Goal: Register for event/course

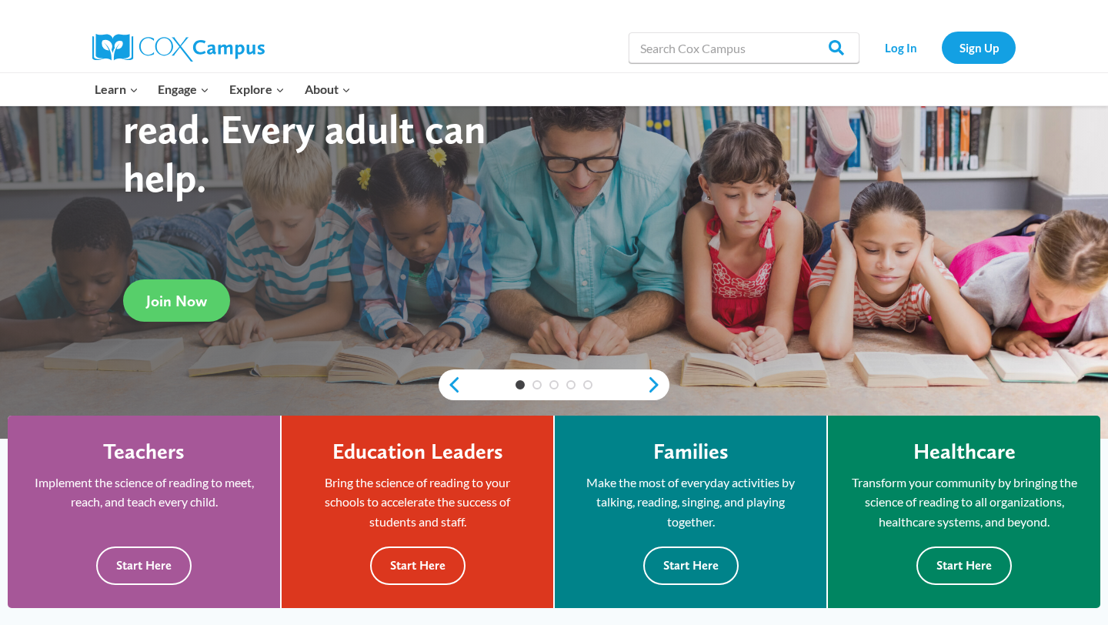
scroll to position [135, 0]
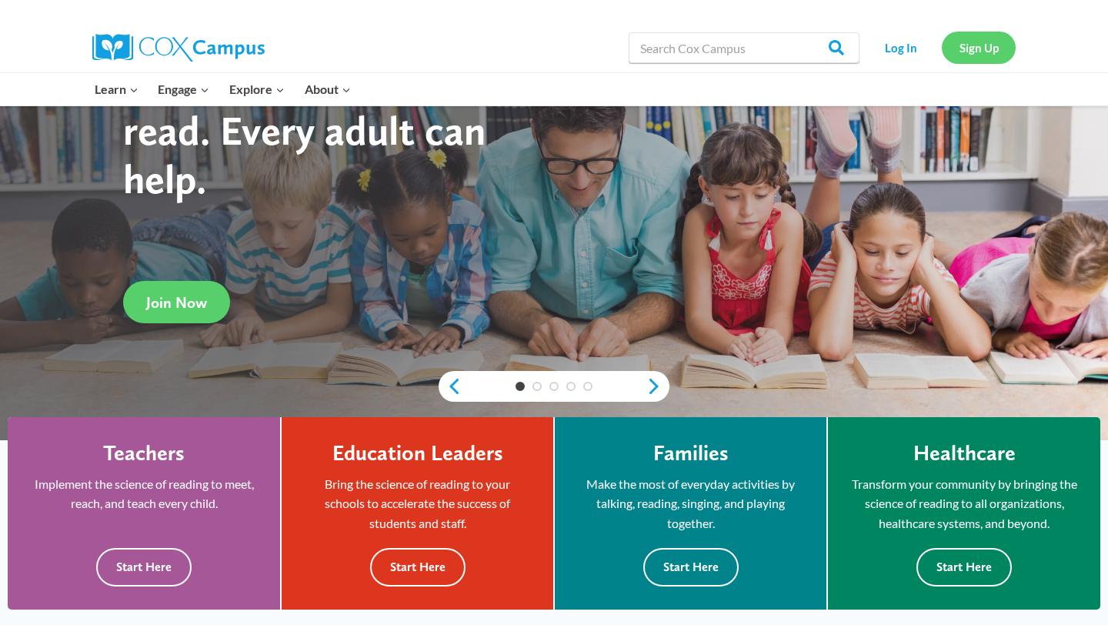
click at [970, 47] on link "Sign Up" at bounding box center [979, 48] width 74 height 32
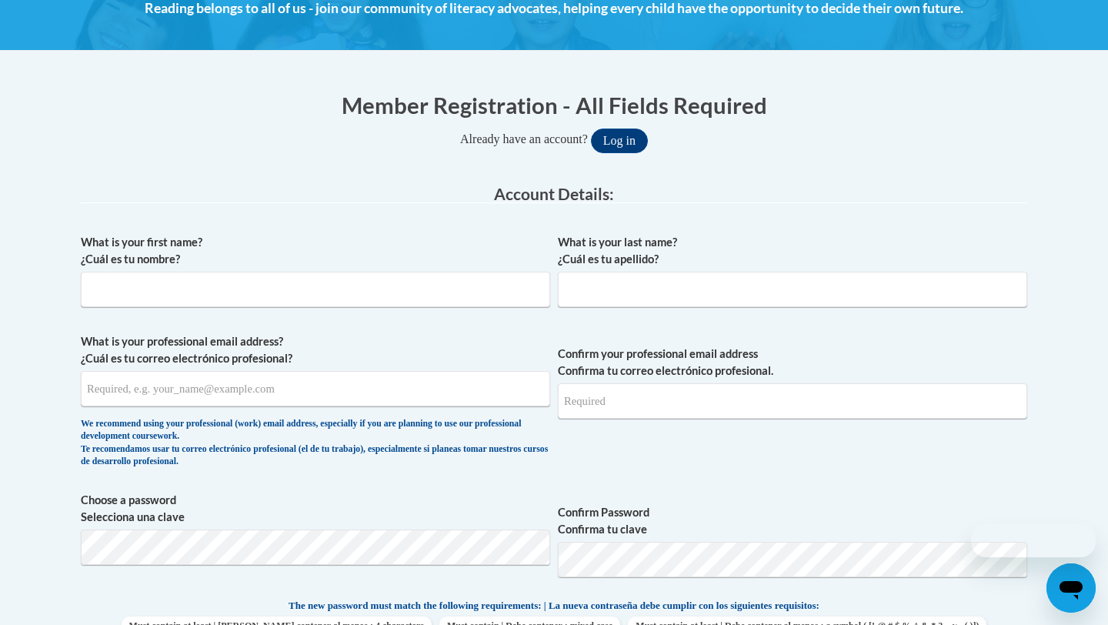
scroll to position [239, 0]
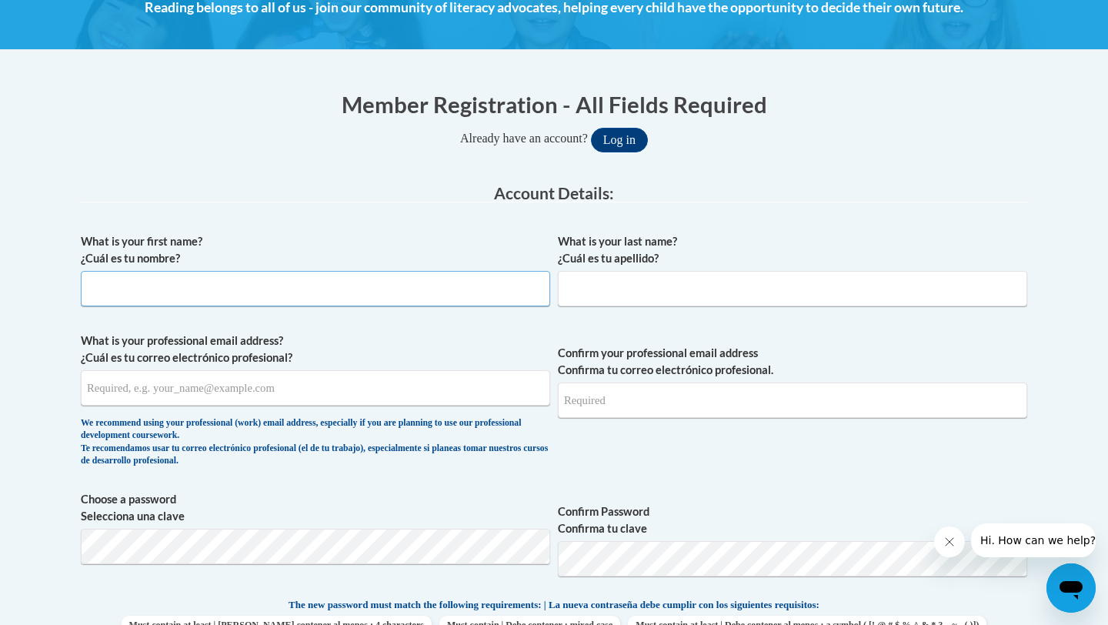
click at [472, 295] on input "What is your first name? ¿Cuál es tu nombre?" at bounding box center [316, 288] width 470 height 35
type input "[PERSON_NAME]"
click at [712, 286] on input "What is your last name? ¿Cuál es tu apellido?" at bounding box center [793, 288] width 470 height 35
type input "[PERSON_NAME]"
click at [434, 411] on span "What is your professional email address? ¿Cuál es tu correo electrónico profesi…" at bounding box center [316, 404] width 470 height 142
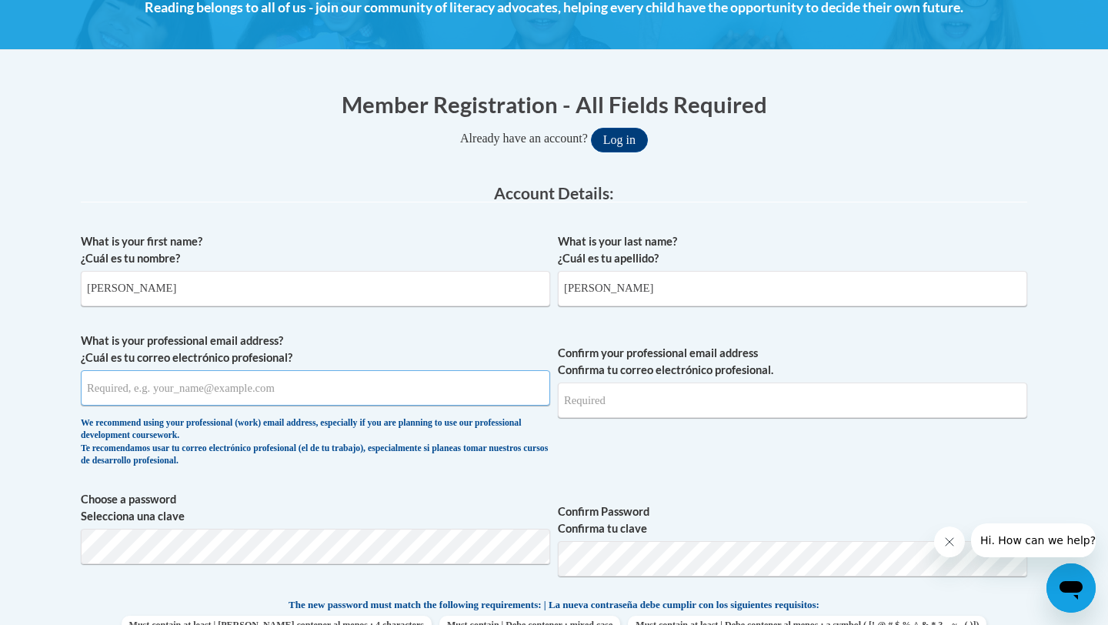
click at [430, 399] on input "What is your professional email address? ¿Cuál es tu correo electrónico profesi…" at bounding box center [316, 387] width 470 height 35
type input "kloepflr01@buffalostate.edu"
click at [687, 393] on input "Confirm your professional email address Confirma tu correo electrónico profesio…" at bounding box center [793, 400] width 470 height 35
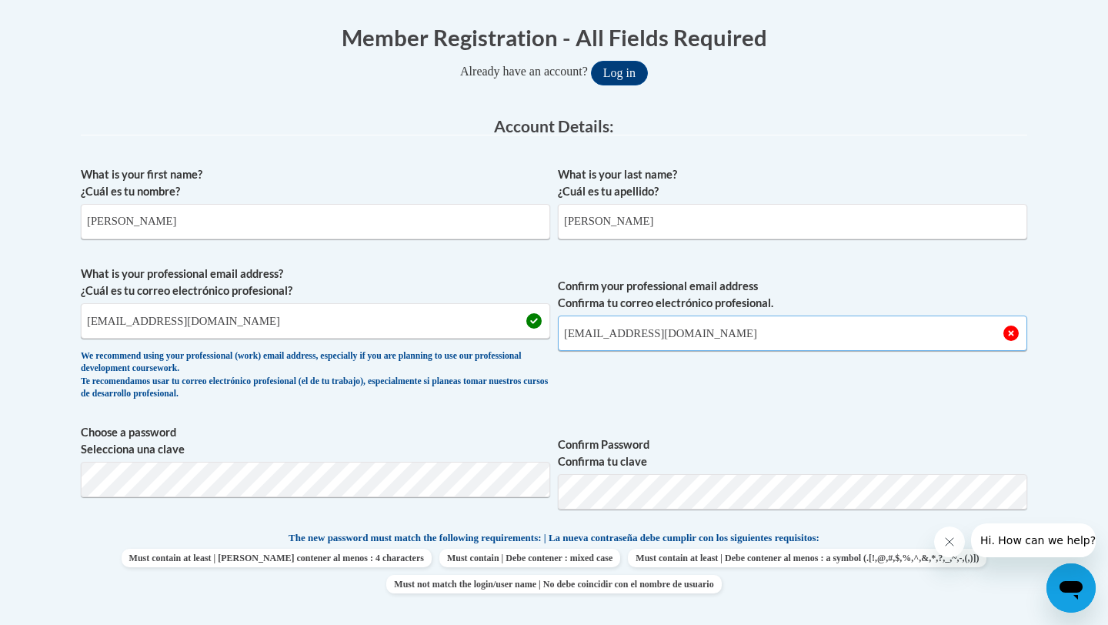
scroll to position [313, 0]
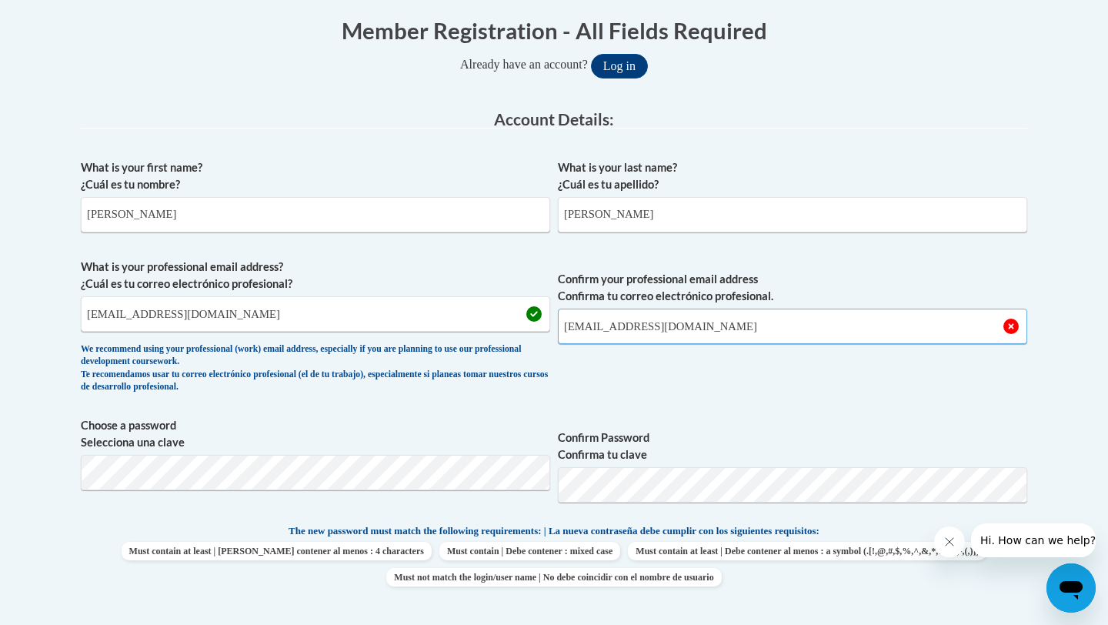
type input "kloepflr01@buffalostate.edu"
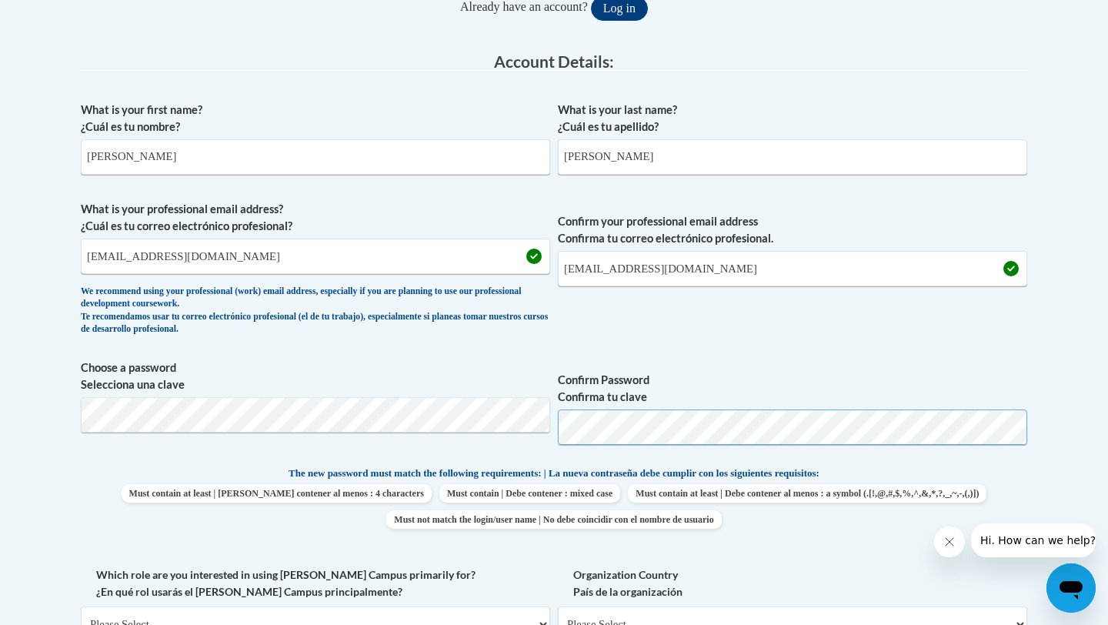
scroll to position [633, 0]
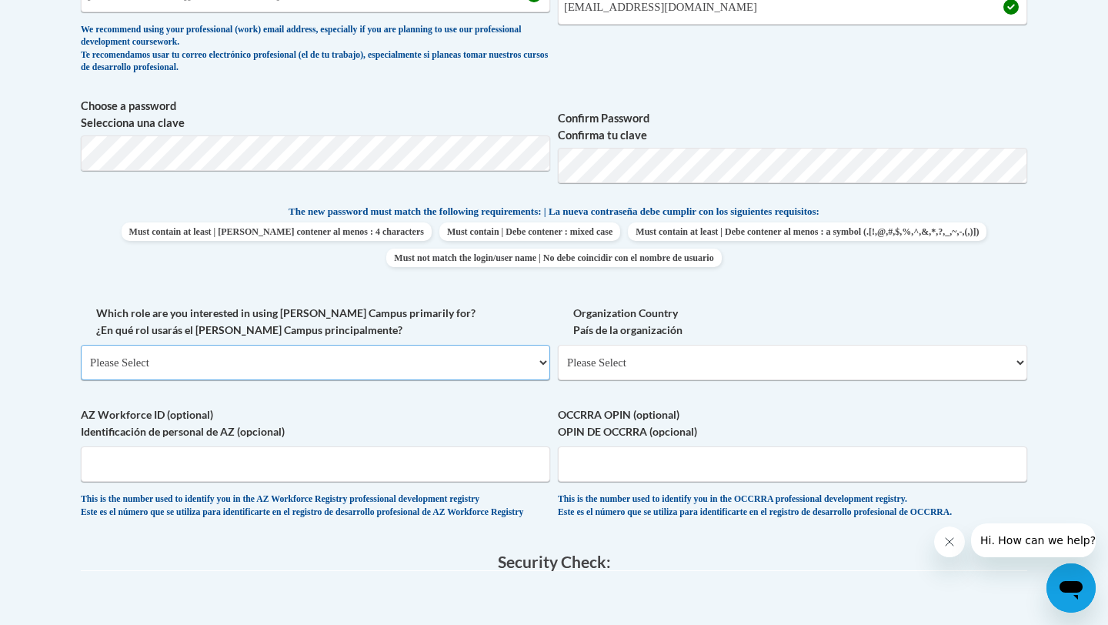
click at [389, 353] on select "Please Select College/University | Colegio/Universidad Community/Nonprofit Part…" at bounding box center [316, 362] width 470 height 35
select select "5a18ea06-2b54-4451-96f2-d152daf9eac5"
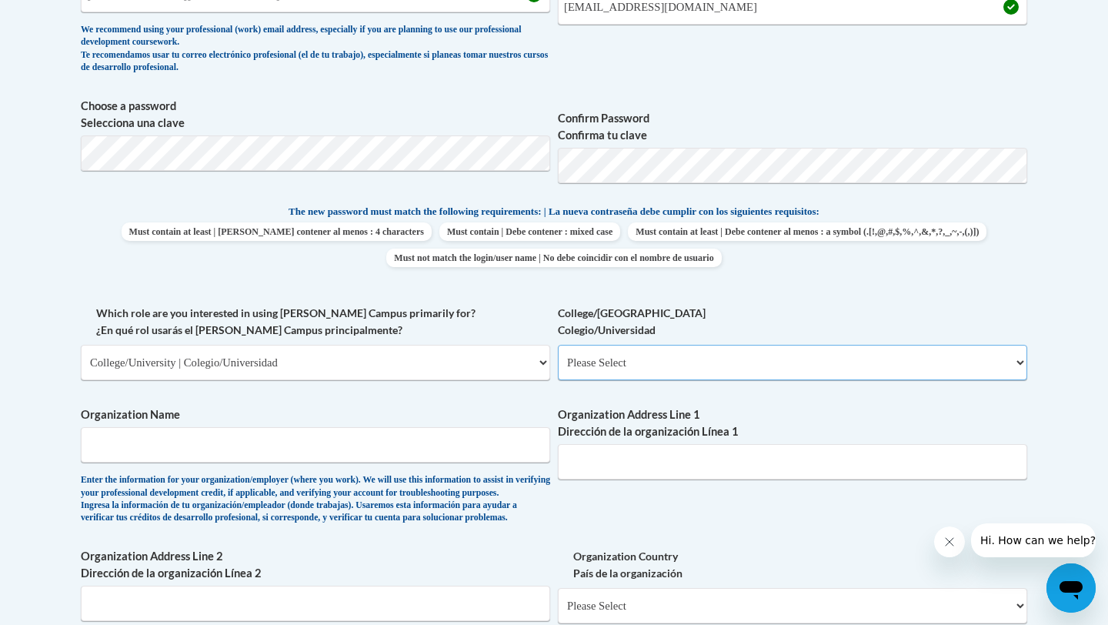
click at [616, 354] on select "Please Select College/University Staff | Empleado universitario College/Univers…" at bounding box center [793, 362] width 470 height 35
select select "99b32b07-cffc-426c-8bf6-0cd77760d84b"
click at [420, 440] on input "Organization Name" at bounding box center [316, 444] width 470 height 35
type input "Buffalo State University"
click at [673, 450] on input "Organization Address Line 1 Dirección de la organización Línea 1" at bounding box center [793, 461] width 470 height 35
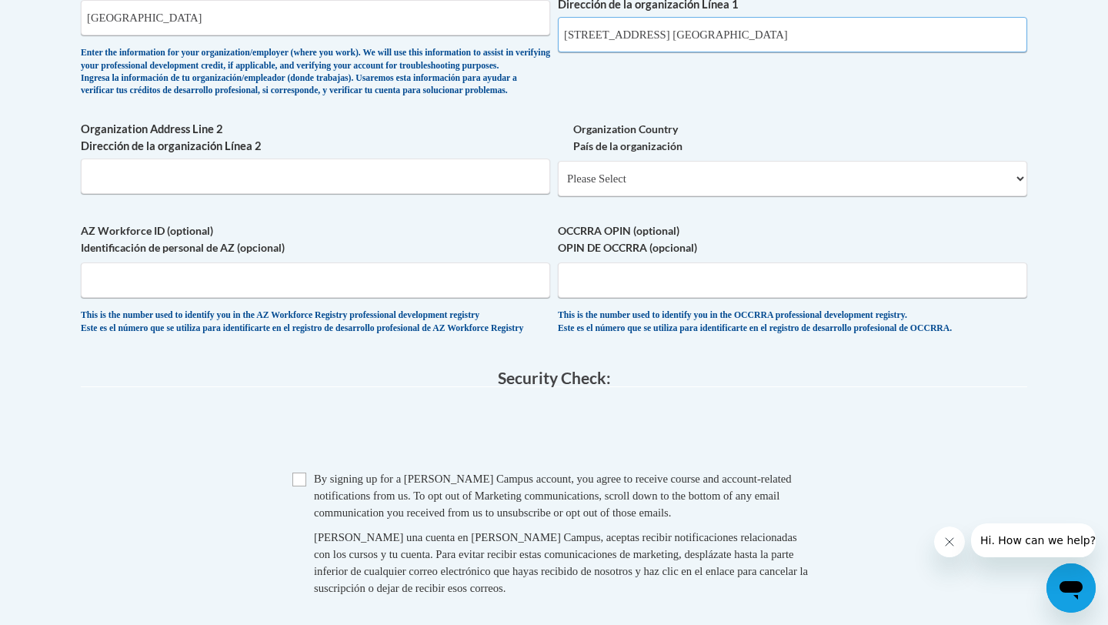
scroll to position [1065, 0]
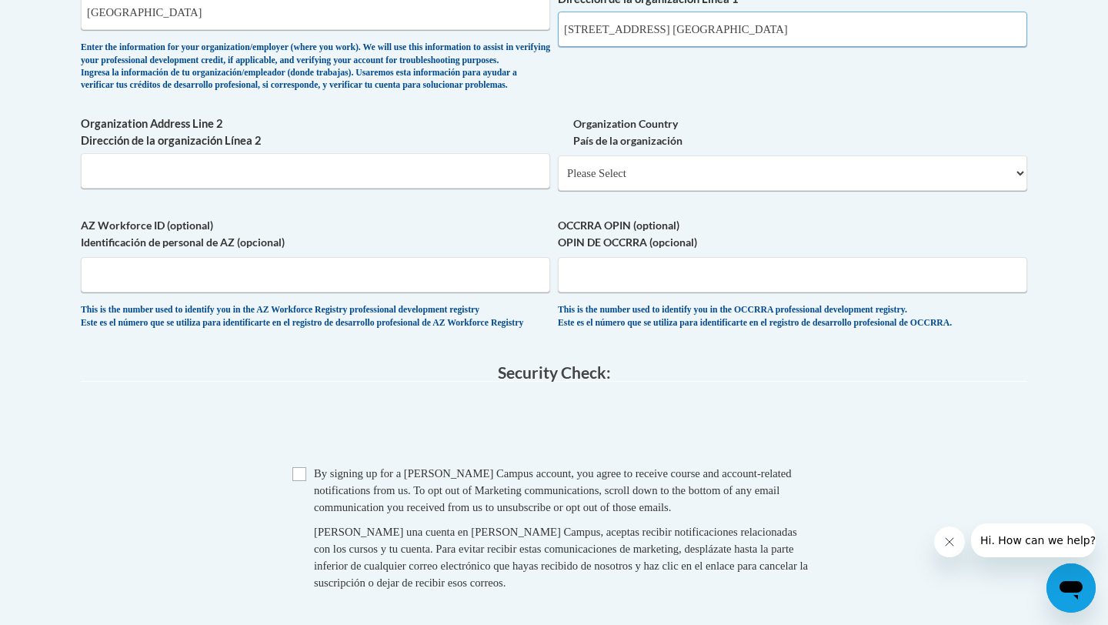
type input "1300 Elmwood ave. Buffalo NY"
click at [620, 191] on select "Please Select United States | Estados Unidos Outside of the United States | Fue…" at bounding box center [793, 172] width 470 height 35
click at [660, 191] on select "Please Select United States | Estados Unidos Outside of the United States | Fue…" at bounding box center [793, 172] width 470 height 35
select select "ad49bcad-a171-4b2e-b99c-48b446064914"
select select
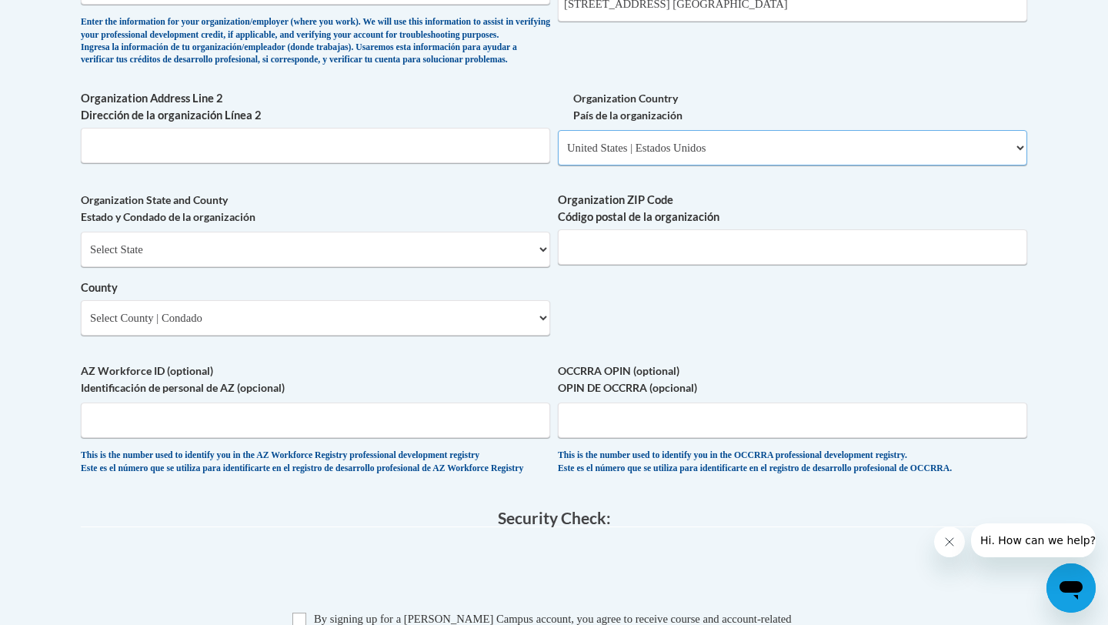
scroll to position [1093, 0]
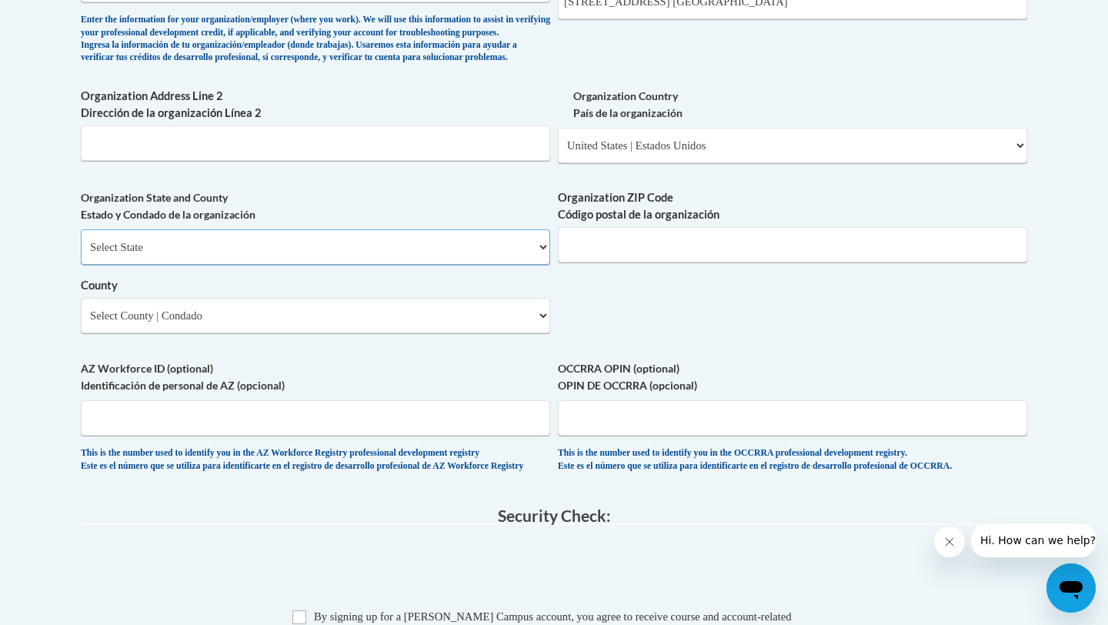
click at [418, 265] on select "Select State Alabama Alaska Arizona Arkansas California Colorado Connecticut De…" at bounding box center [316, 246] width 470 height 35
select select "New York"
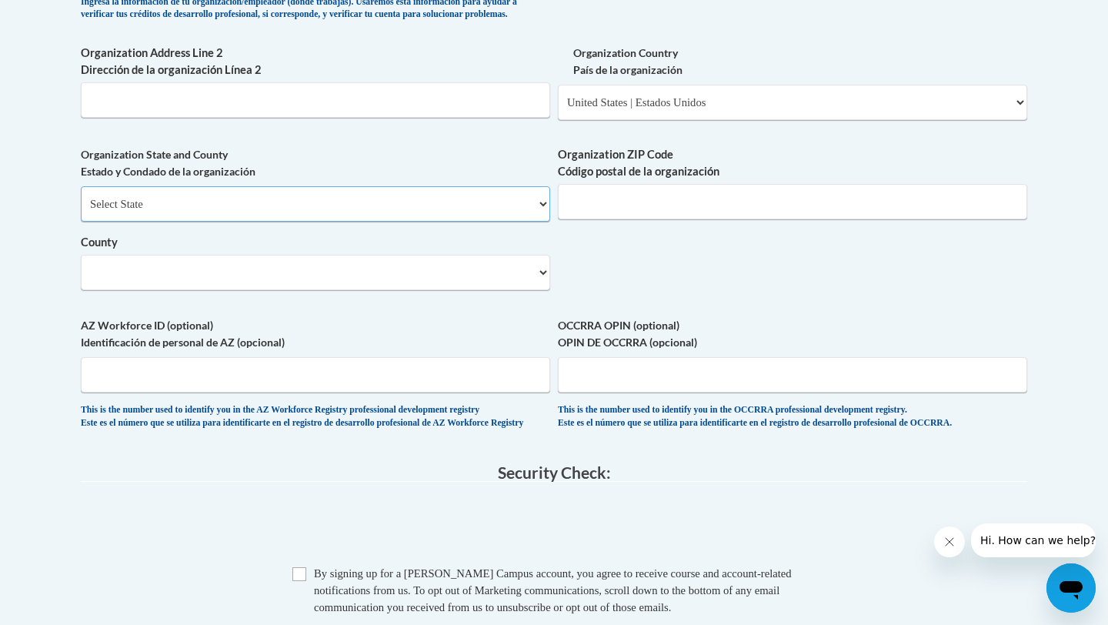
scroll to position [1140, 0]
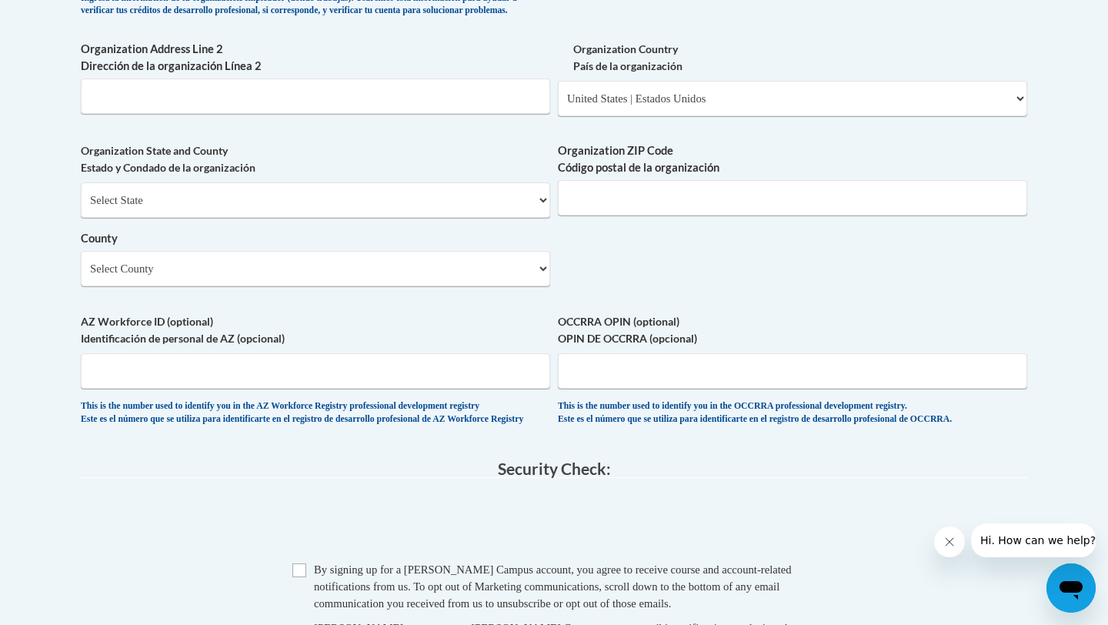
click at [620, 227] on div "Organization ZIP Code Código postal de la organización" at bounding box center [793, 184] width 470 height 85
click at [617, 213] on input "Organization ZIP Code Código postal de la organización" at bounding box center [793, 197] width 470 height 35
type input "14222"
click at [321, 286] on select "Select County Albany Allegany Bronx Broome Cattaraugus Cayuga Chautauqua Chemun…" at bounding box center [316, 268] width 470 height 35
select select "Erie"
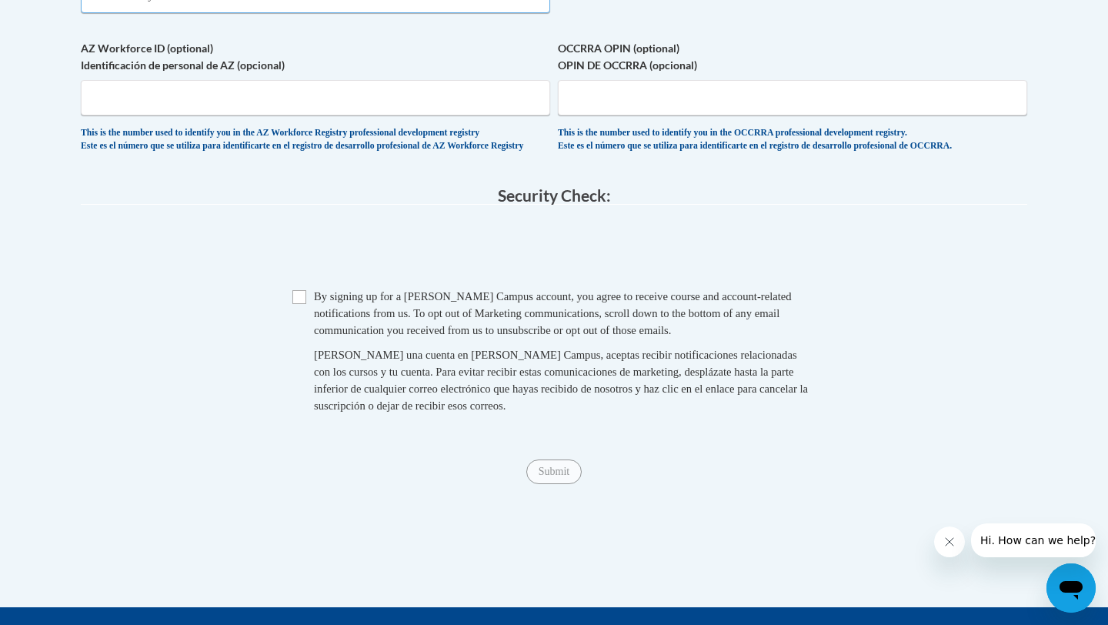
scroll to position [1442, 0]
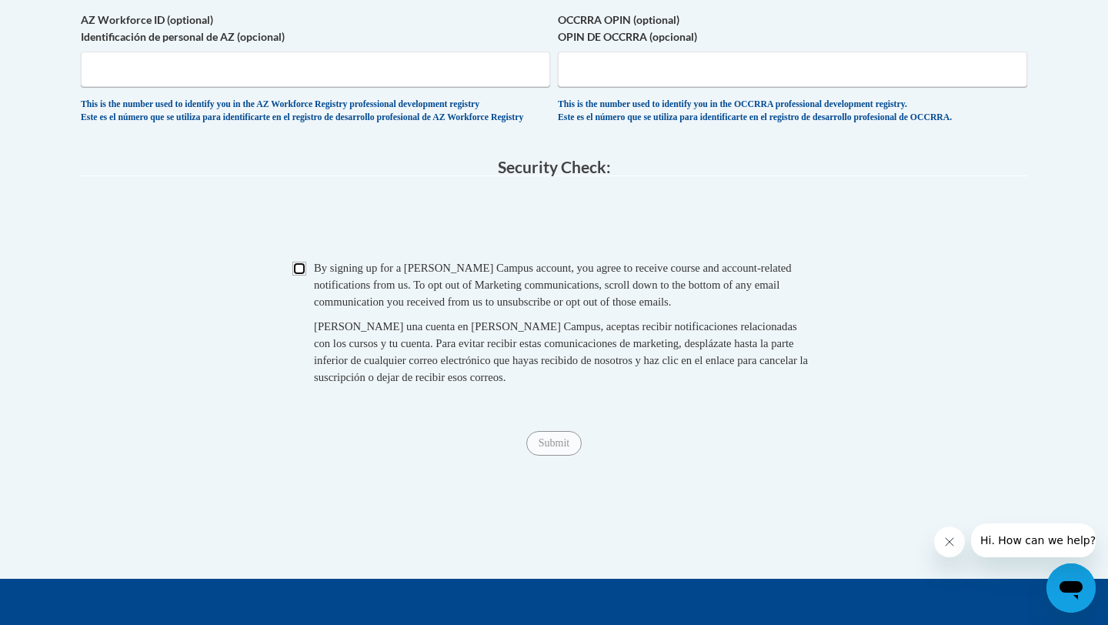
click at [300, 276] on input "Checkbox" at bounding box center [299, 269] width 14 height 14
checkbox input "true"
click at [567, 456] on input "Submit" at bounding box center [553, 443] width 55 height 25
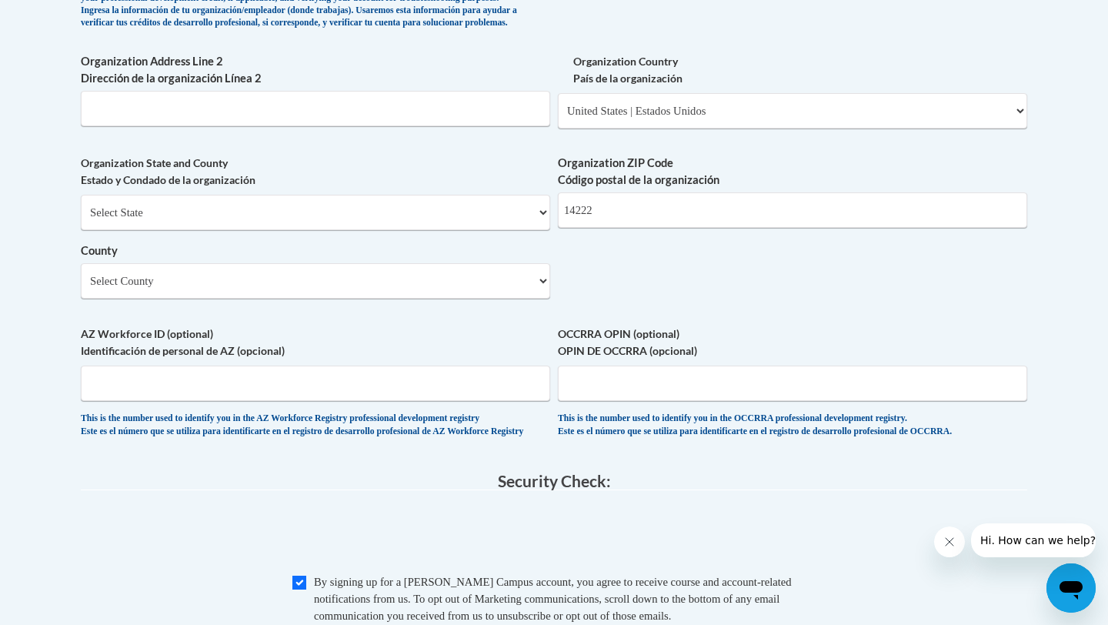
scroll to position [1390, 0]
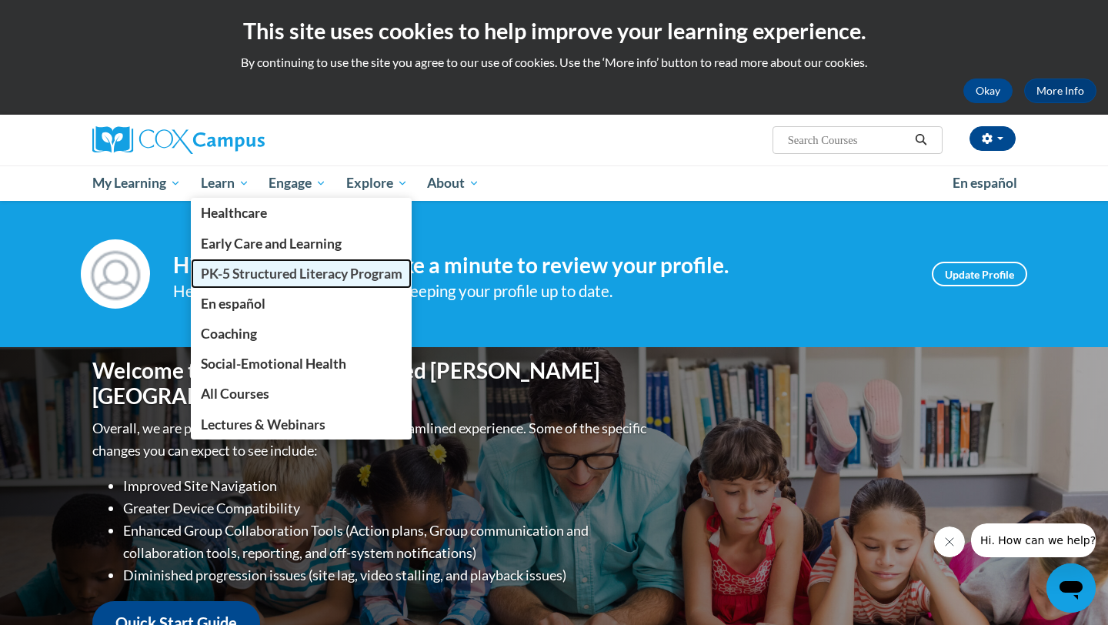
click at [340, 277] on span "PK-5 Structured Literacy Program" at bounding box center [302, 274] width 202 height 16
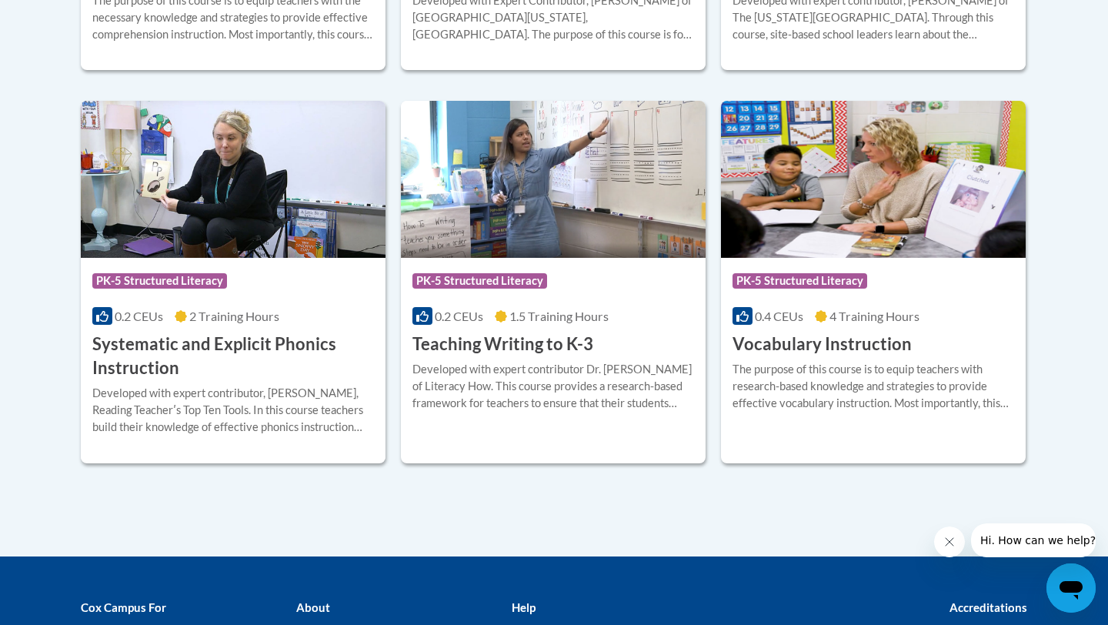
scroll to position [1766, 0]
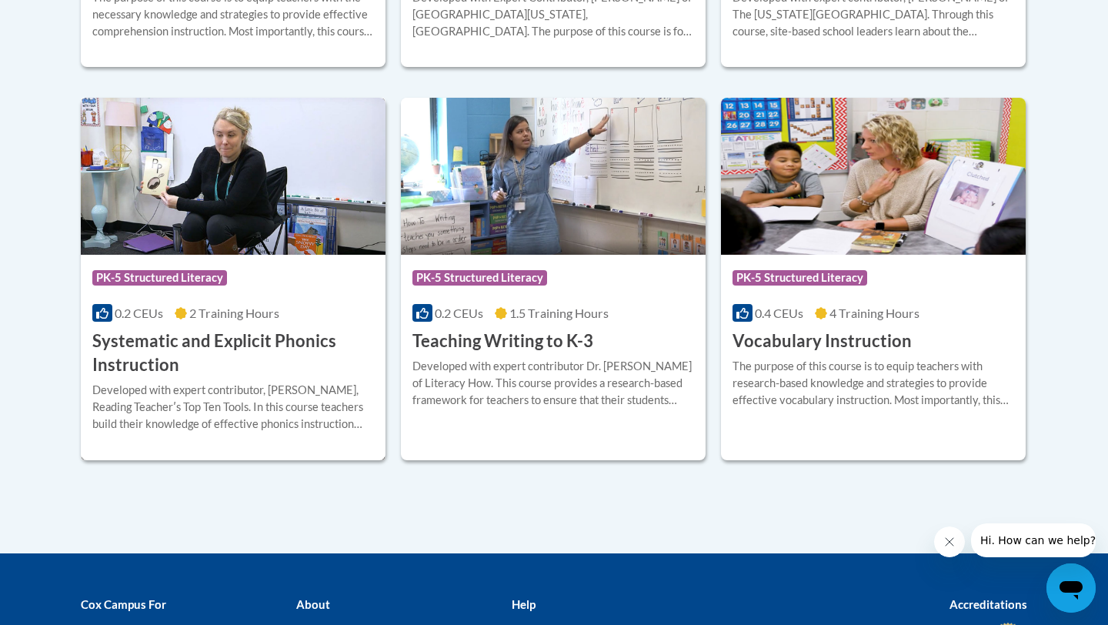
click at [314, 352] on h3 "Systematic and Explicit Phonics Instruction" at bounding box center [233, 353] width 282 height 48
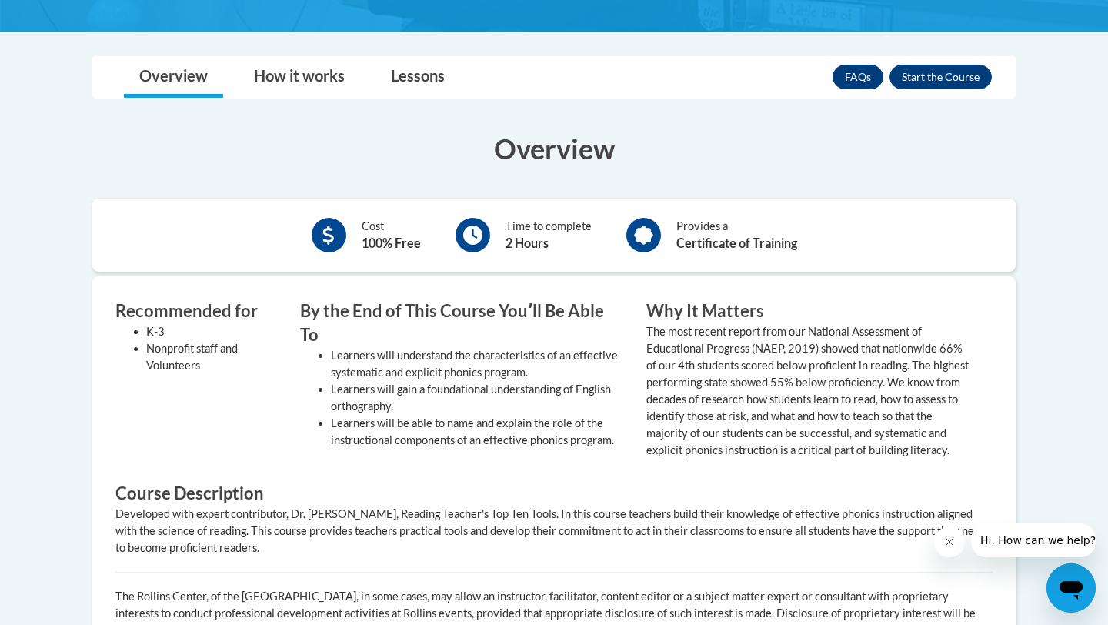
scroll to position [421, 0]
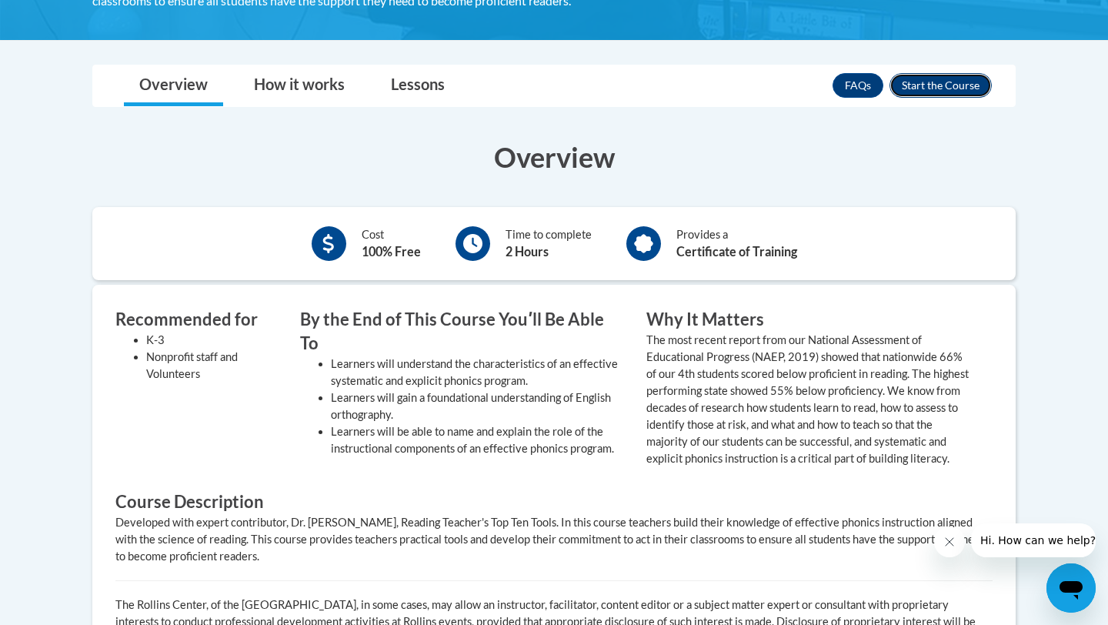
click at [943, 76] on button "Enroll" at bounding box center [941, 85] width 102 height 25
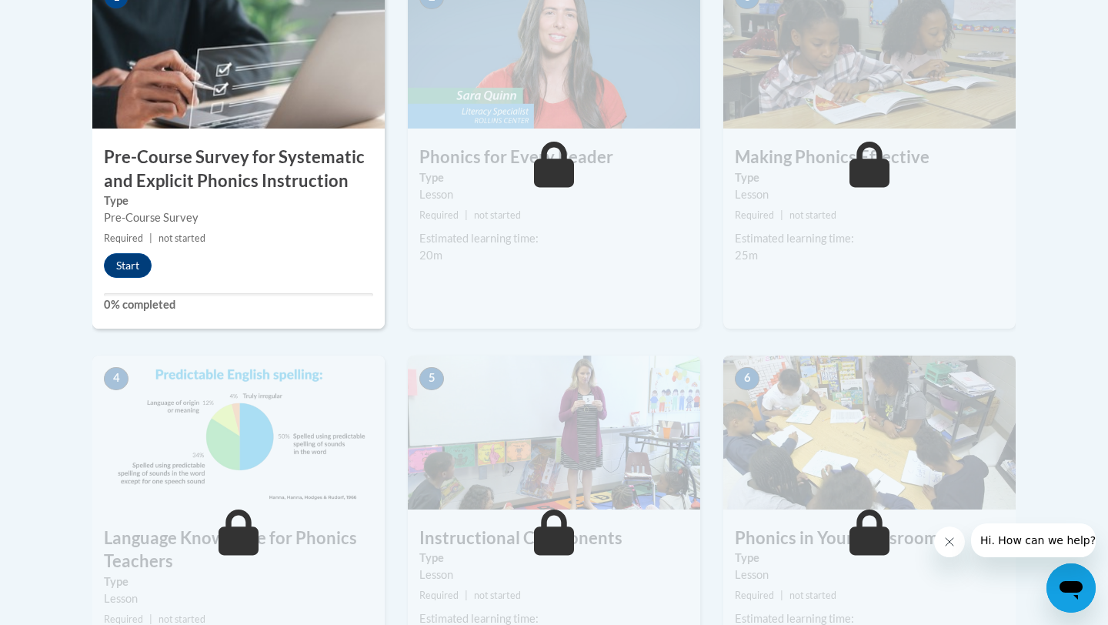
scroll to position [405, 0]
